Goal: Register for event/course

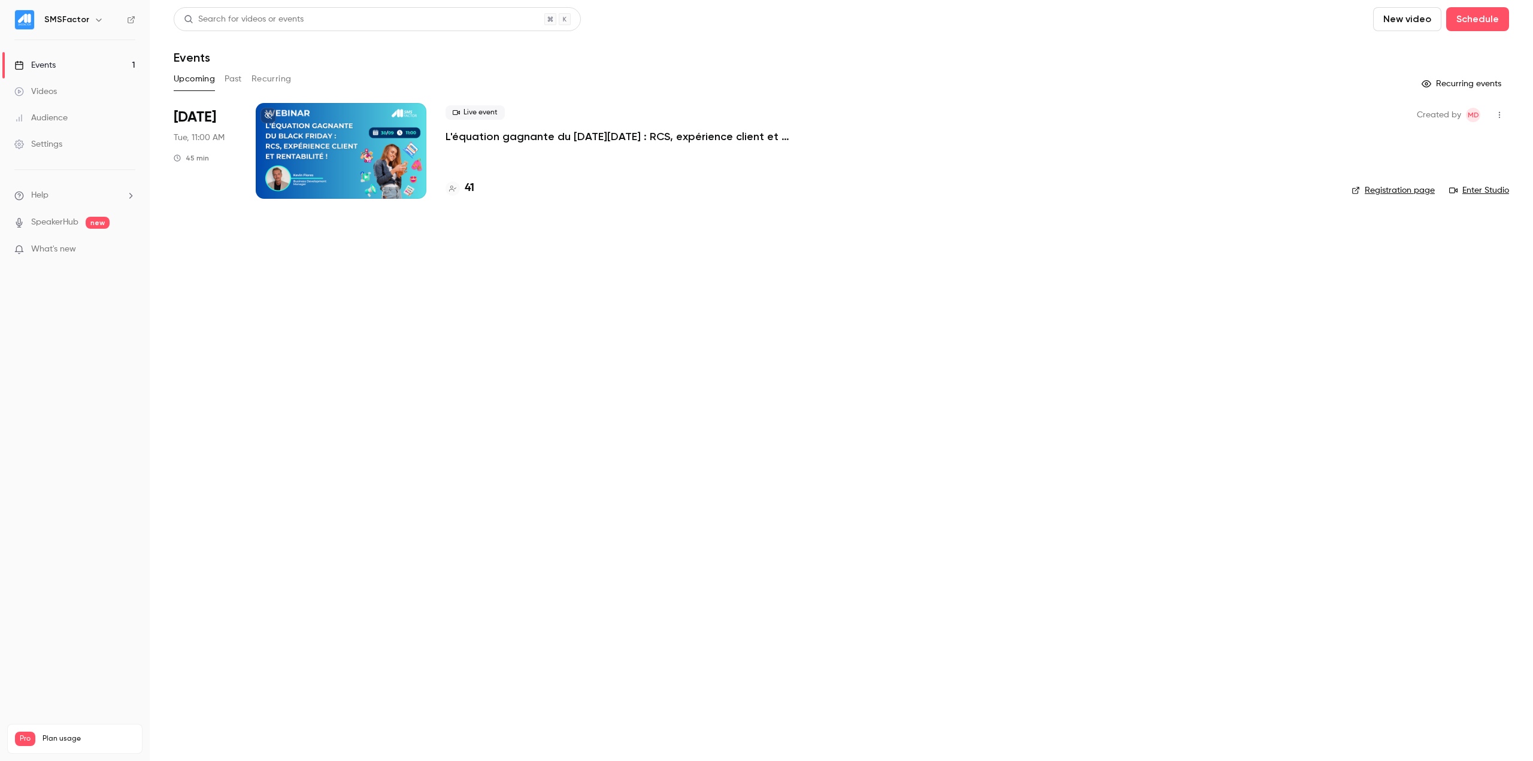
click at [475, 128] on div "Live event L'équation gagnante du [DATE][DATE] : RCS, expérience client et rent…" at bounding box center [889, 124] width 887 height 38
click at [476, 134] on p "L'équation gagnante du [DATE][DATE] : RCS, expérience client et rentabilité !" at bounding box center [625, 136] width 359 height 14
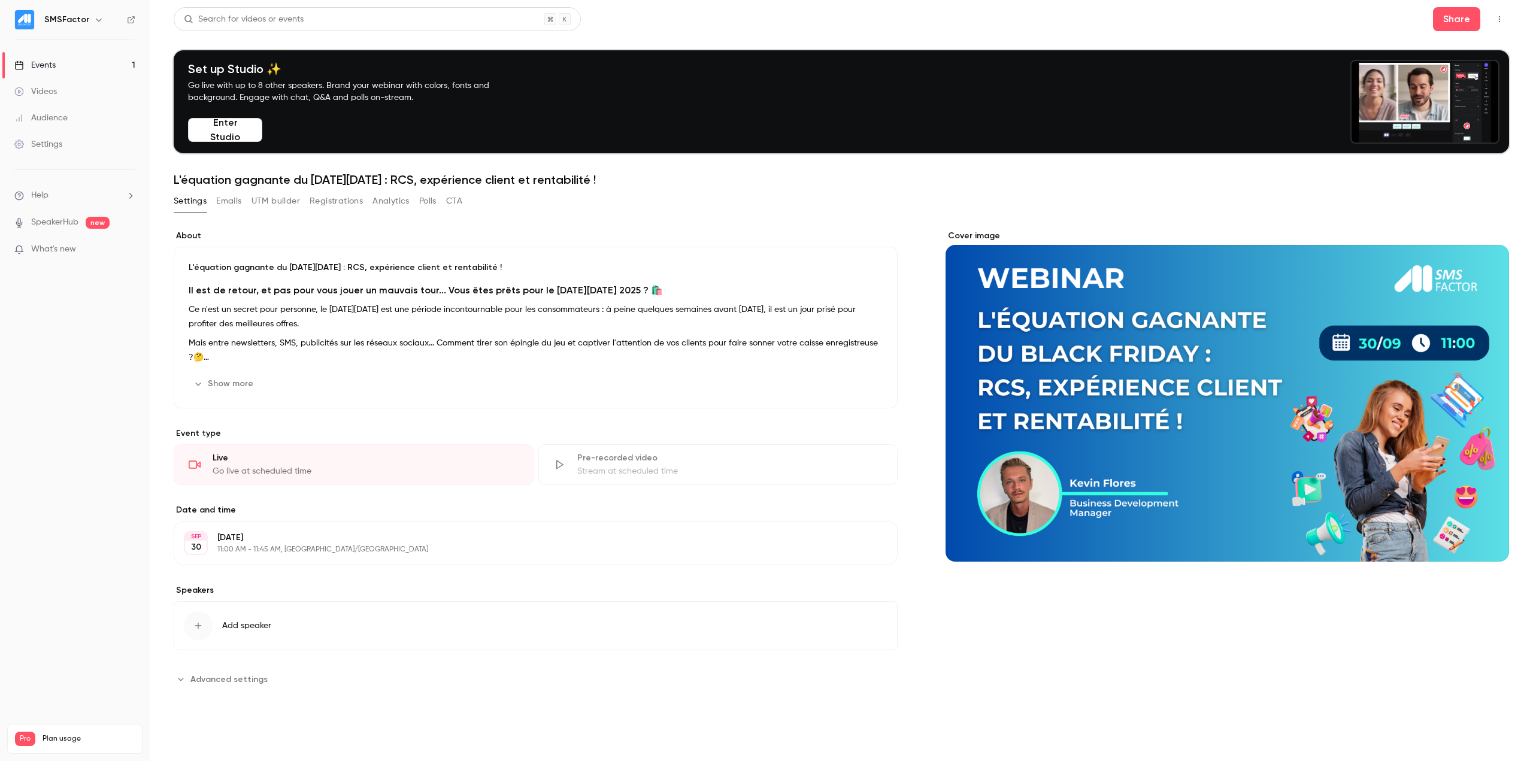
click at [328, 206] on button "Registrations" at bounding box center [336, 201] width 53 height 19
